Goal: Task Accomplishment & Management: Use online tool/utility

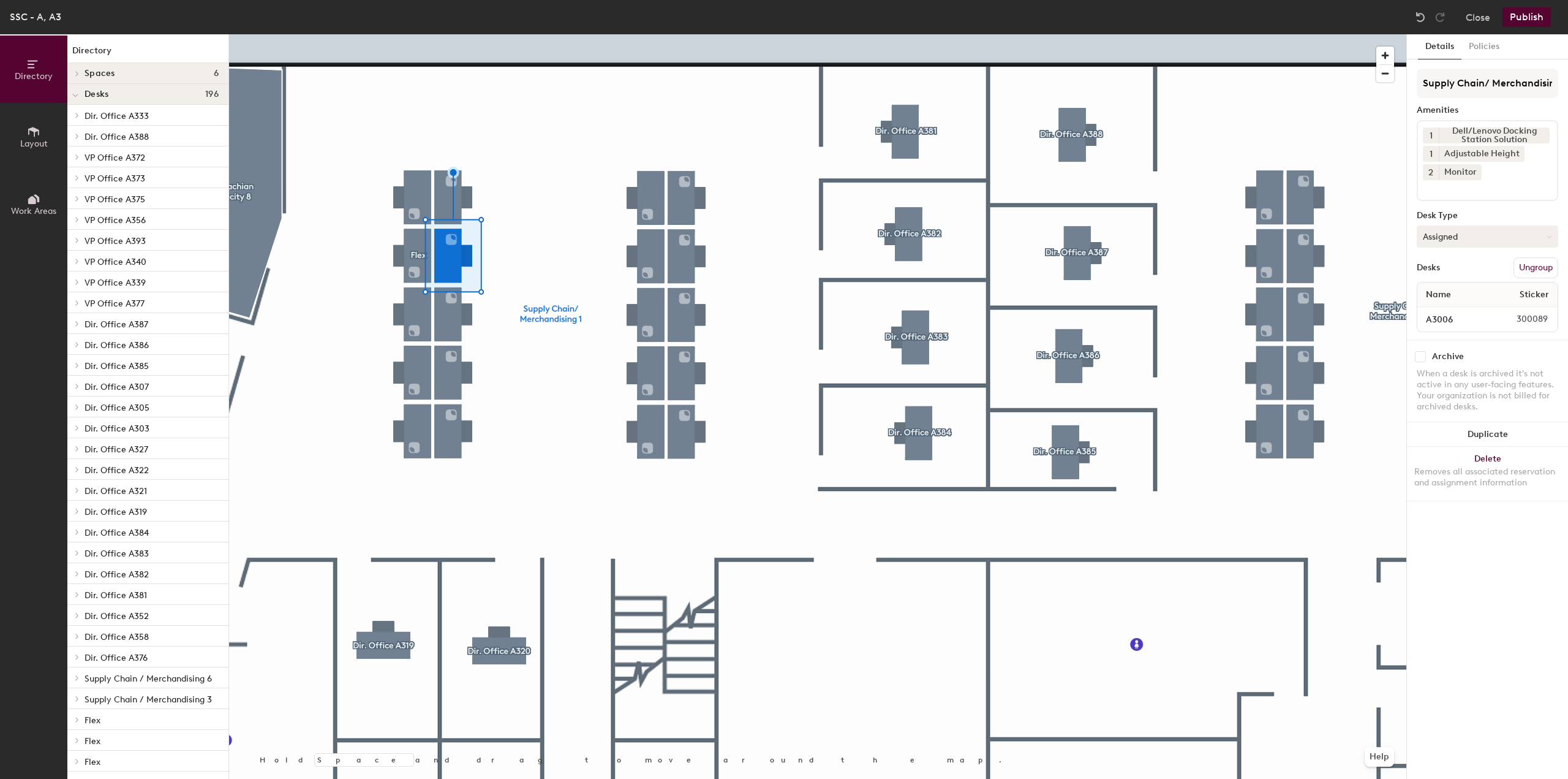
click at [1460, 237] on button "Assigned" at bounding box center [1488, 236] width 142 height 22
click at [1446, 311] on div "Hoteled" at bounding box center [1479, 311] width 122 height 19
click at [1519, 9] on button "Publish" at bounding box center [1527, 16] width 49 height 19
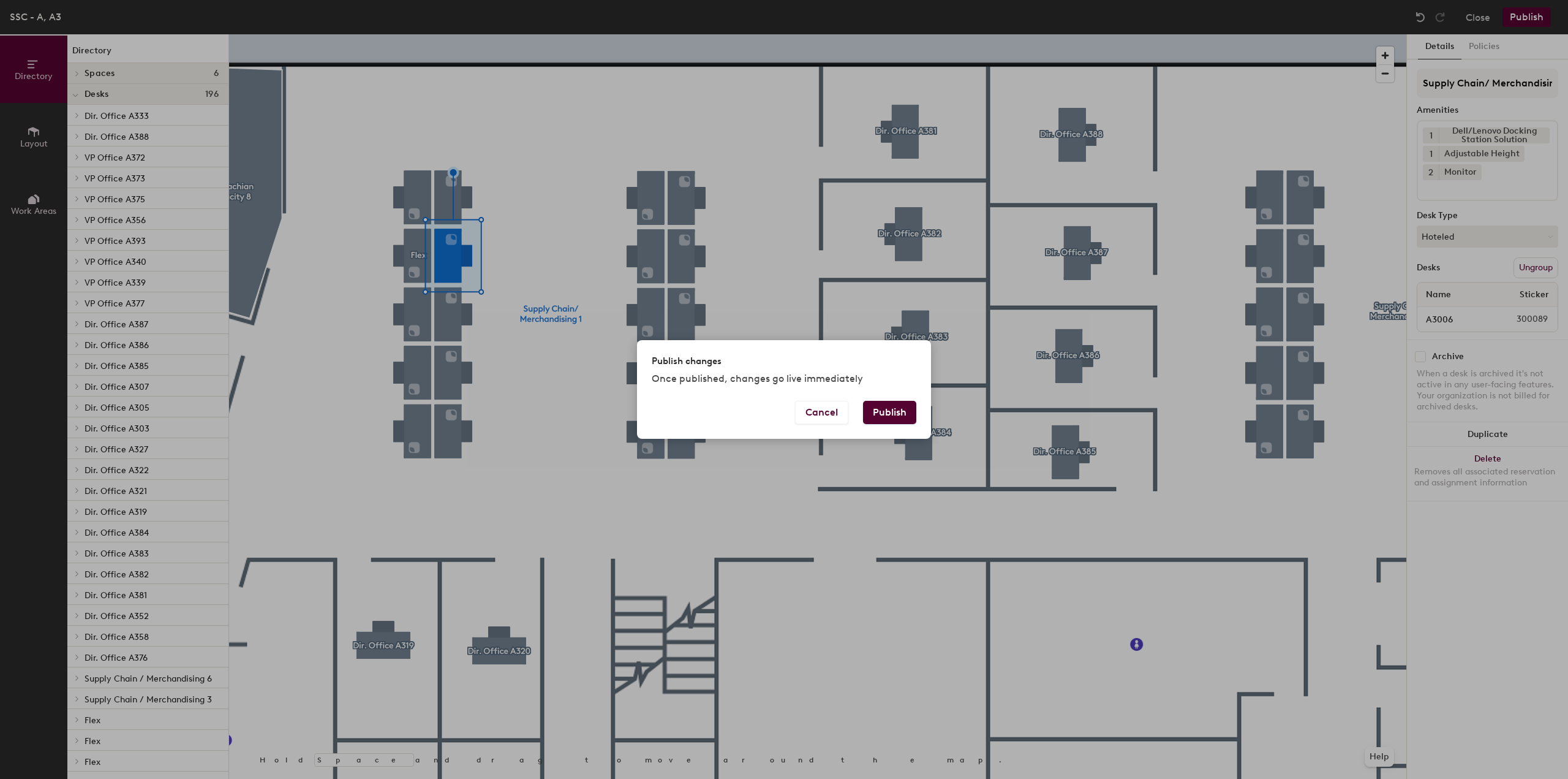
click at [906, 414] on button "Publish" at bounding box center [889, 413] width 53 height 23
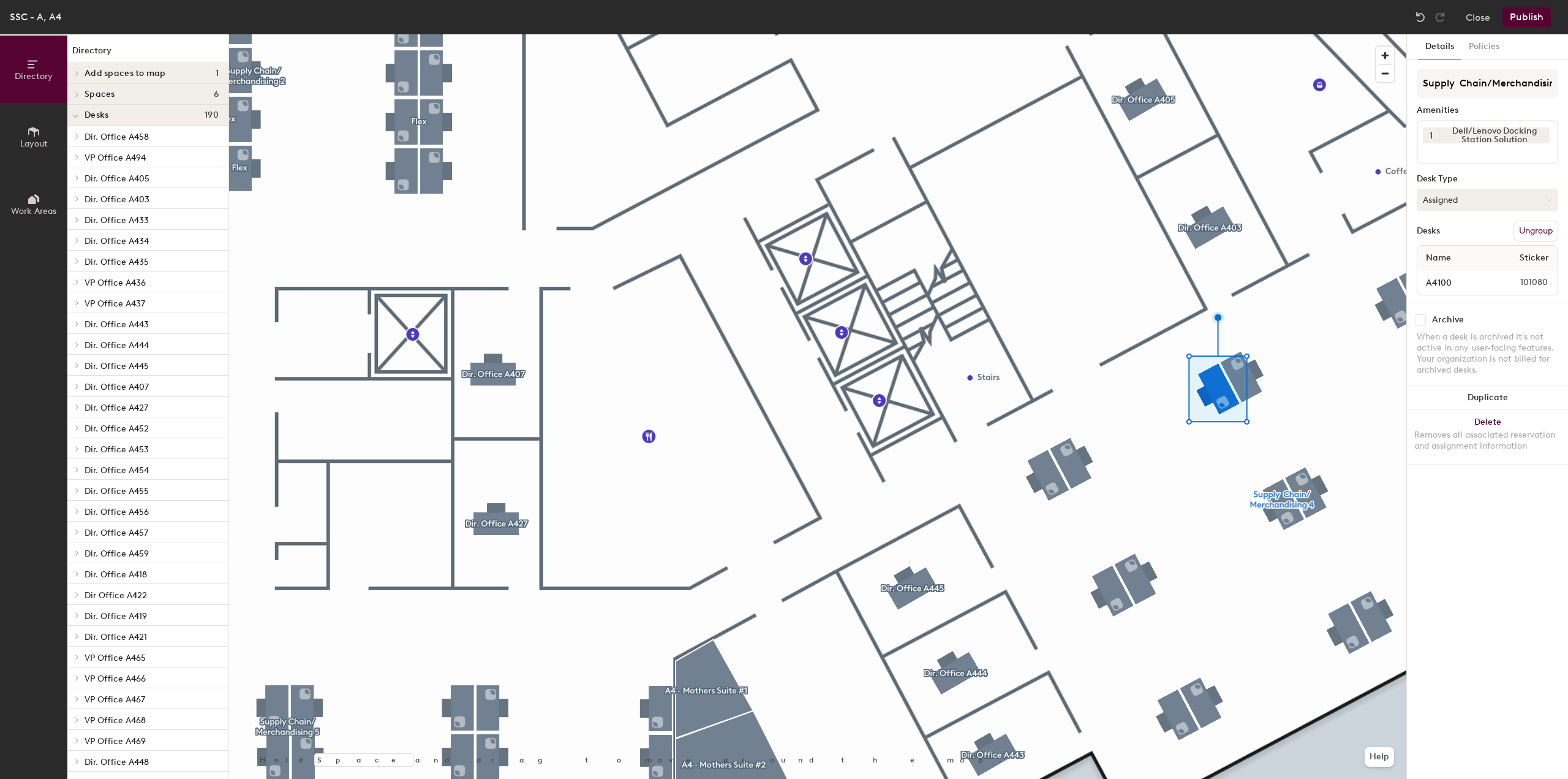
click at [1480, 195] on button "Assigned" at bounding box center [1488, 200] width 142 height 22
click at [1449, 273] on div "Hoteled" at bounding box center [1479, 275] width 122 height 19
click at [1521, 14] on button "Publish" at bounding box center [1527, 16] width 49 height 19
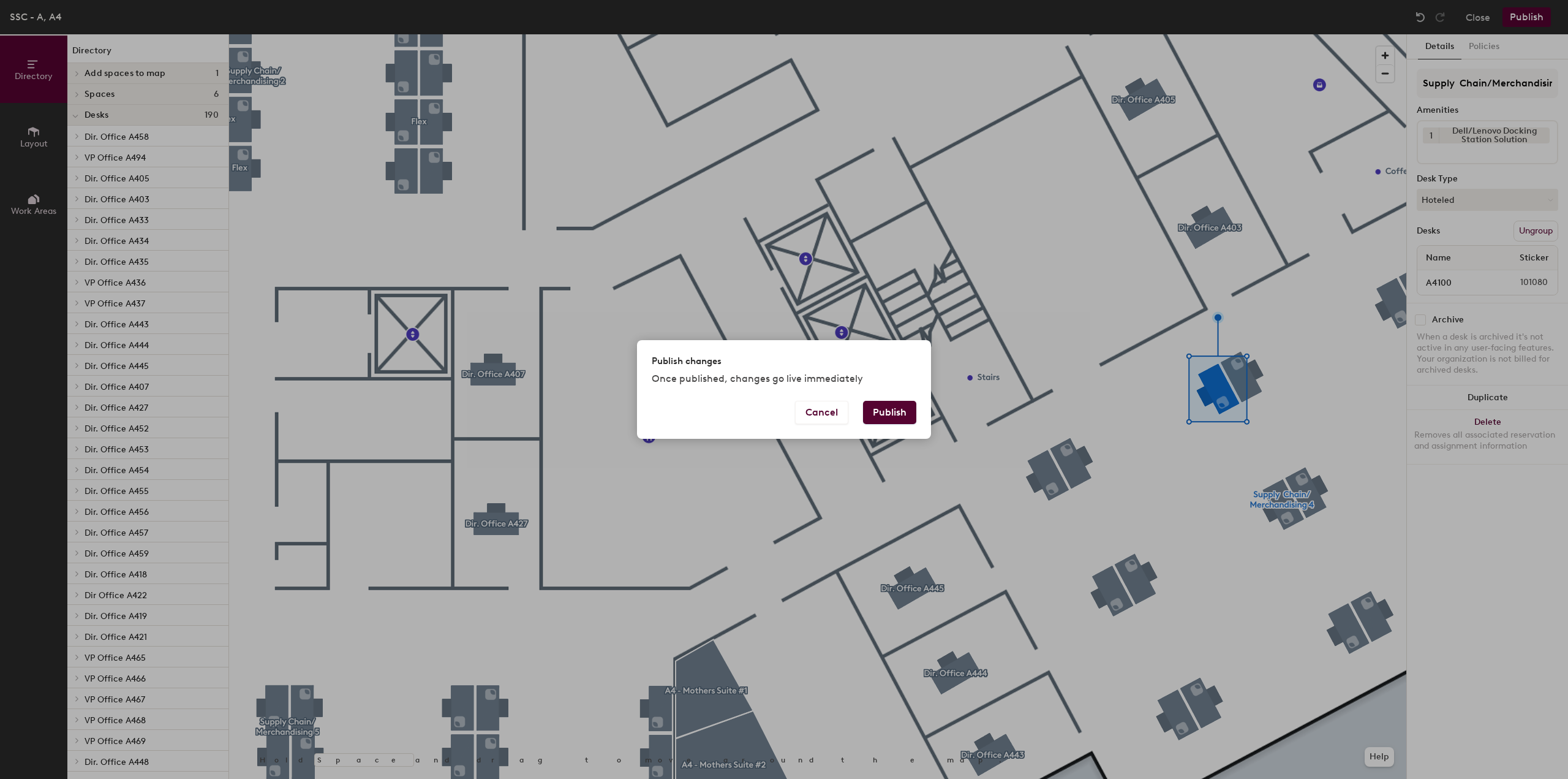
click at [875, 409] on button "Publish" at bounding box center [889, 413] width 53 height 23
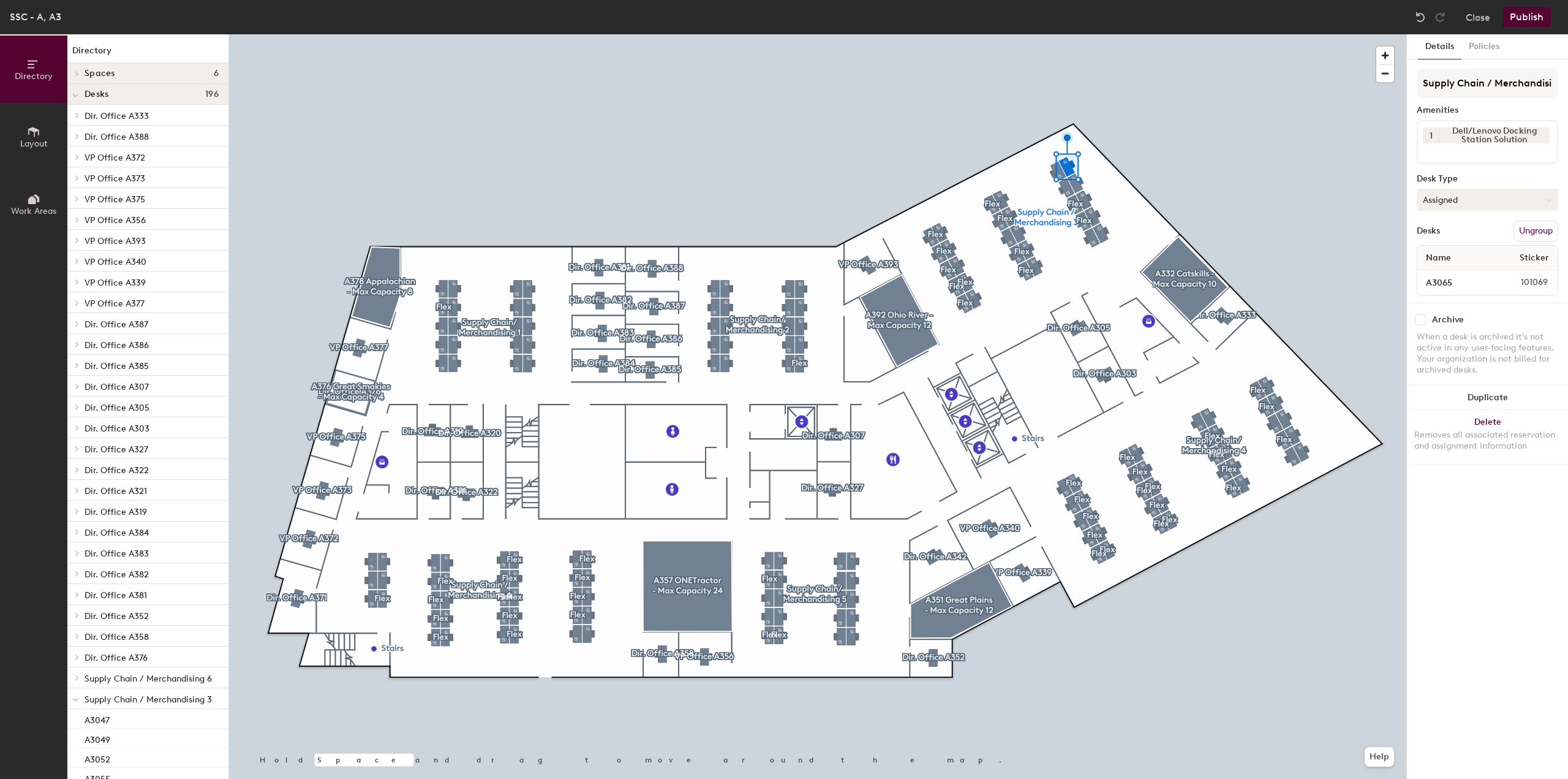
click at [1472, 195] on button "Assigned" at bounding box center [1488, 200] width 142 height 22
click at [1453, 275] on div "Hoteled" at bounding box center [1479, 275] width 122 height 19
click at [1490, 22] on button "Close" at bounding box center [1478, 16] width 25 height 19
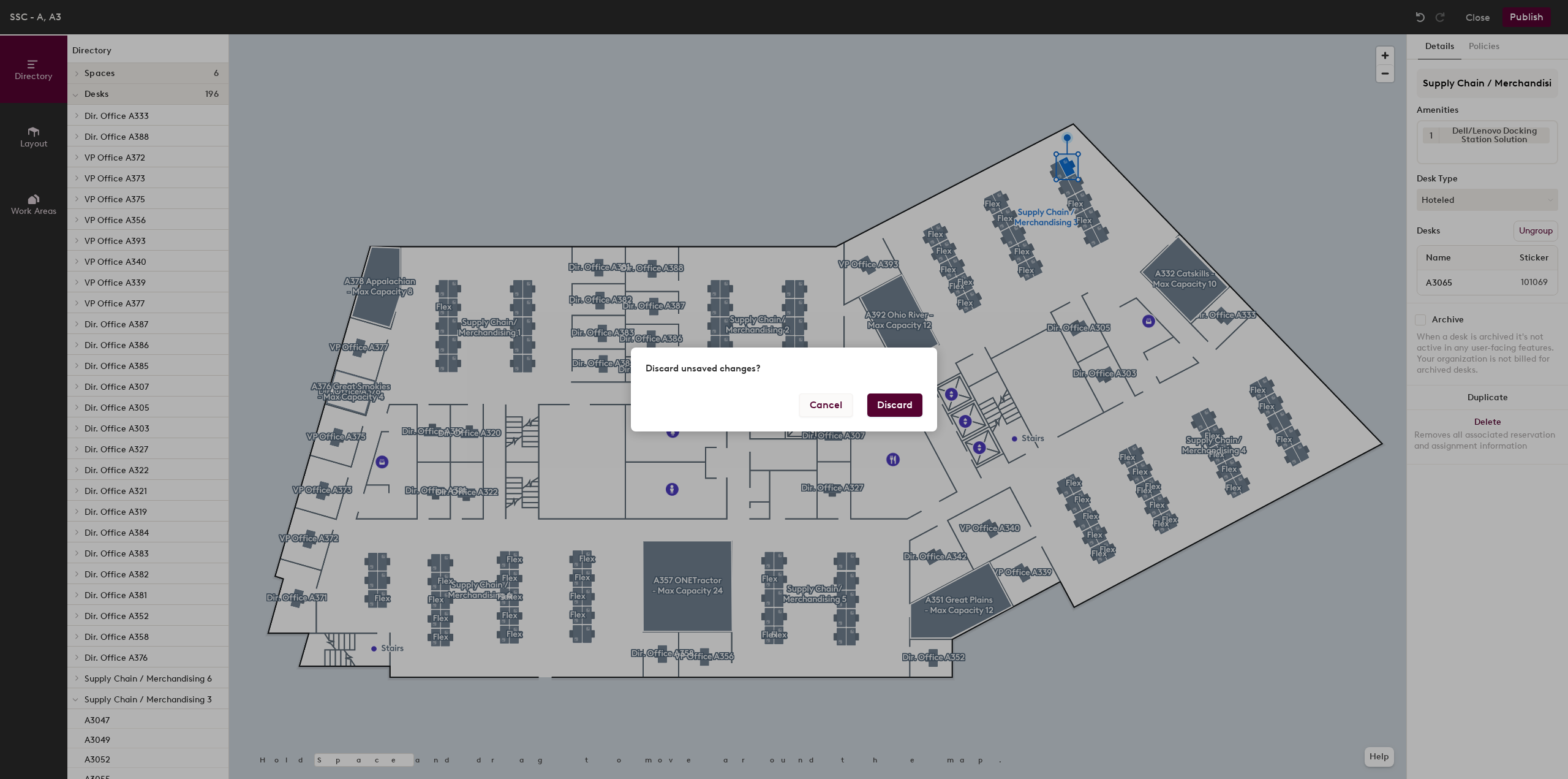
click at [831, 407] on button "Cancel" at bounding box center [826, 405] width 53 height 23
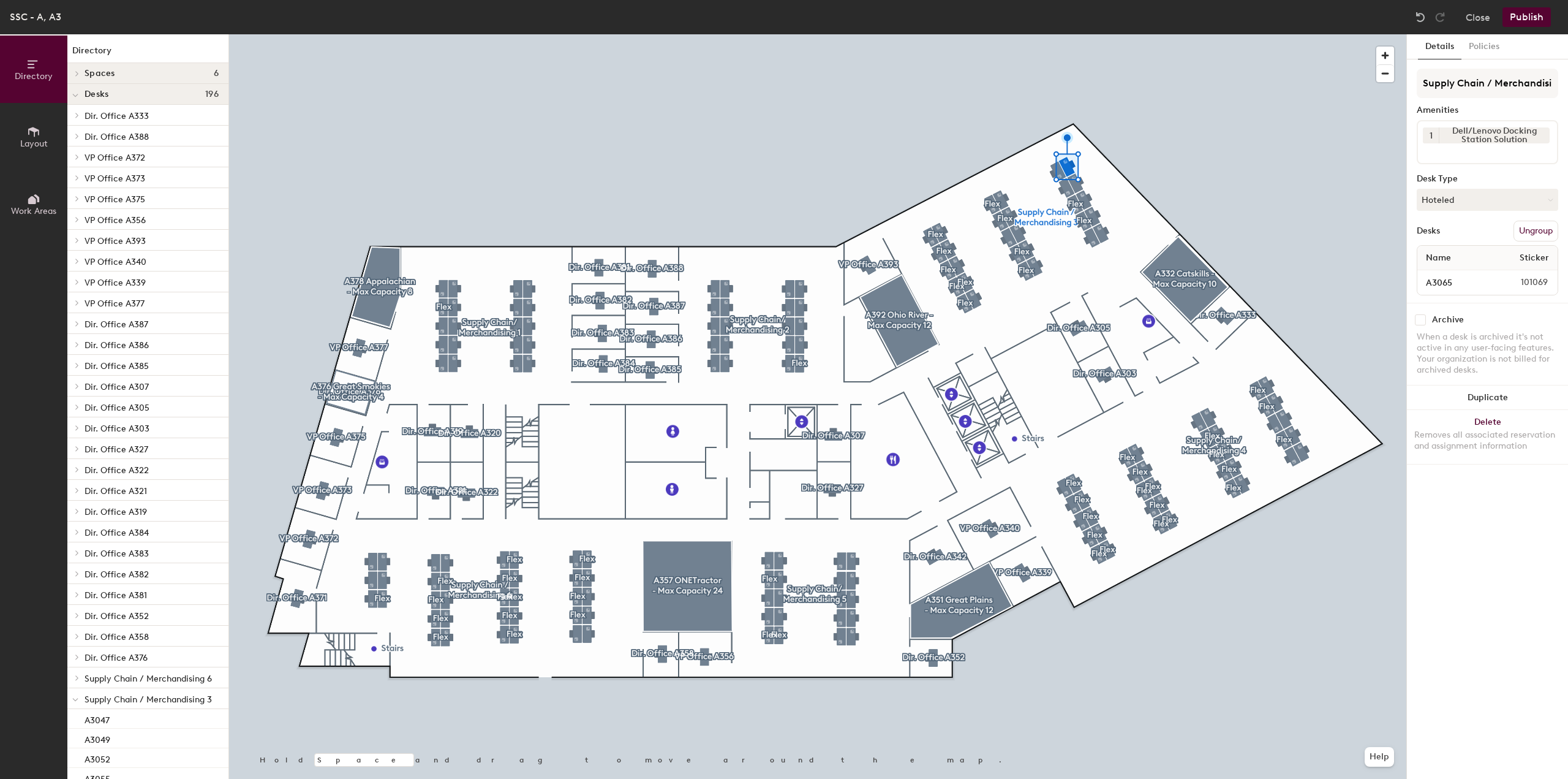
click at [1515, 16] on button "Publish" at bounding box center [1527, 16] width 49 height 19
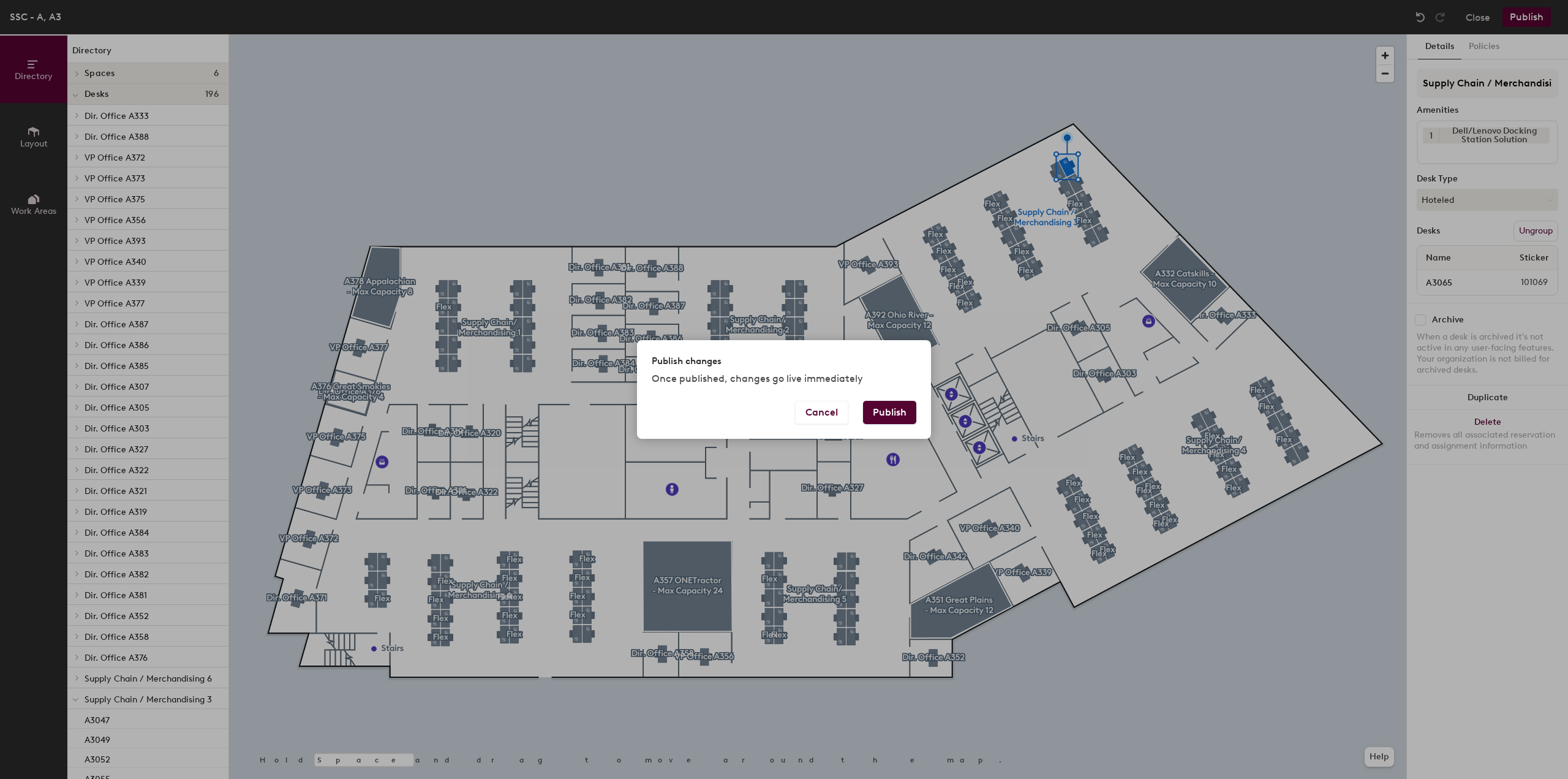
click at [889, 410] on button "Publish" at bounding box center [889, 413] width 53 height 23
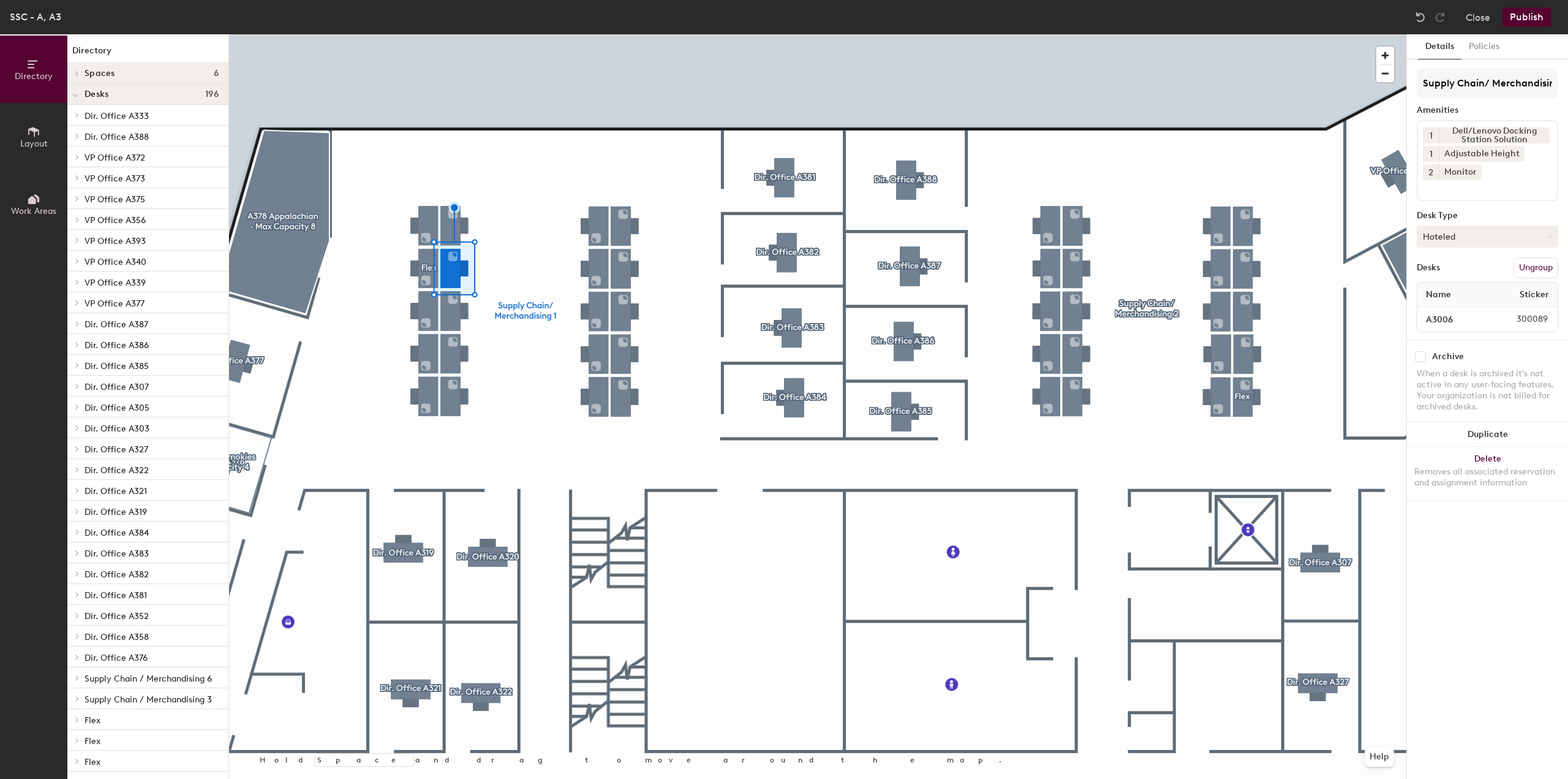
click at [1476, 227] on button "Hoteled" at bounding box center [1488, 236] width 142 height 22
click at [1448, 275] on div "Assigned" at bounding box center [1479, 275] width 122 height 19
click at [1525, 11] on button "Publish" at bounding box center [1527, 16] width 49 height 19
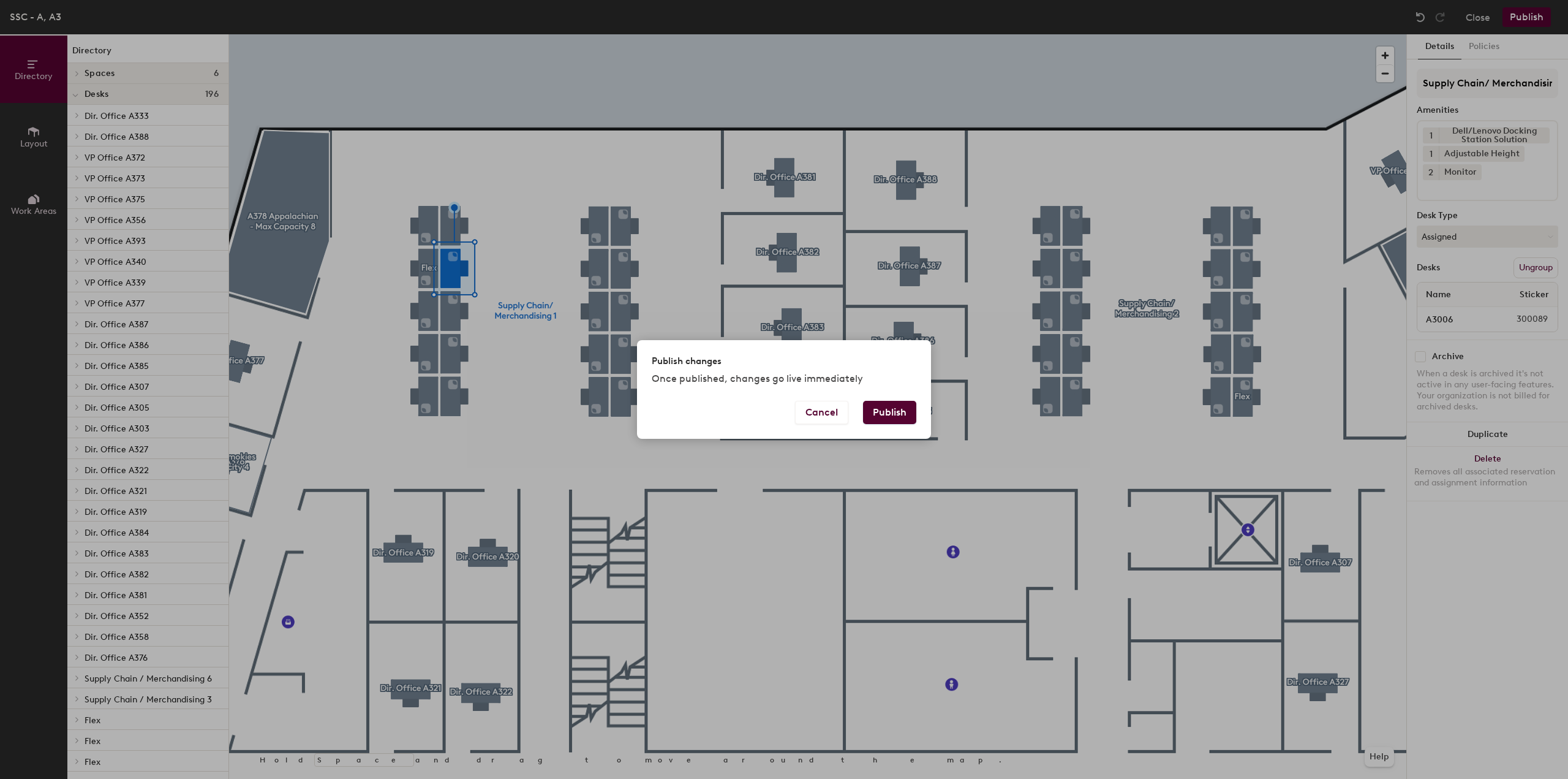
click at [878, 409] on button "Publish" at bounding box center [889, 413] width 53 height 23
